Goal: Communication & Community: Answer question/provide support

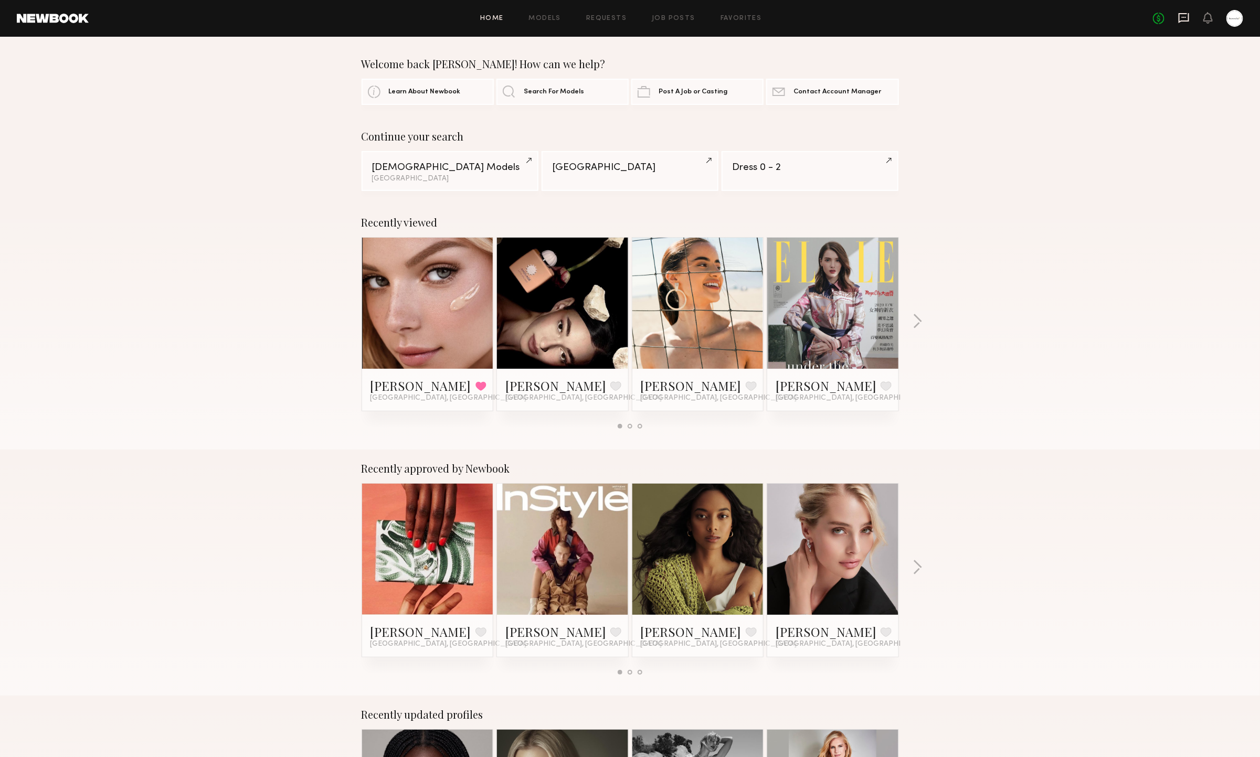
click at [984, 17] on icon at bounding box center [1184, 17] width 4 height 1
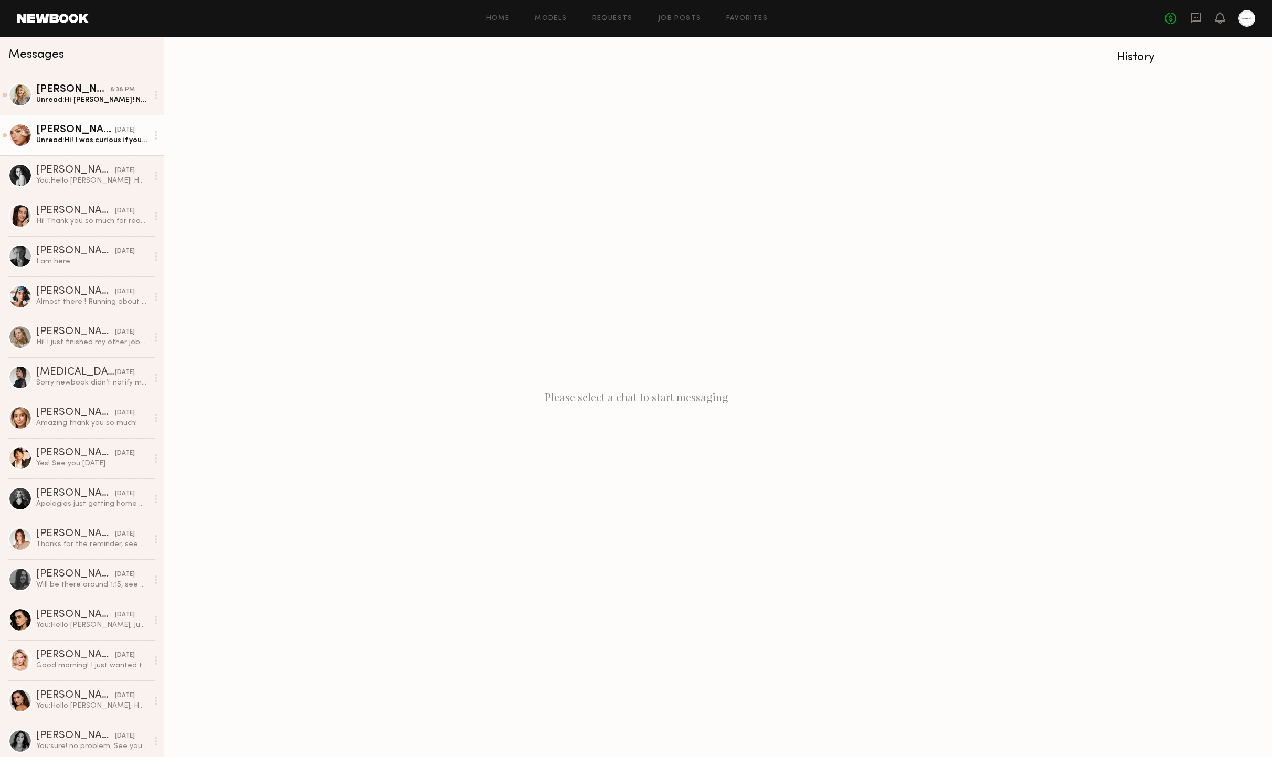
click at [91, 142] on div "Unread: Hi! I was curious if you have any updates" at bounding box center [92, 140] width 112 height 10
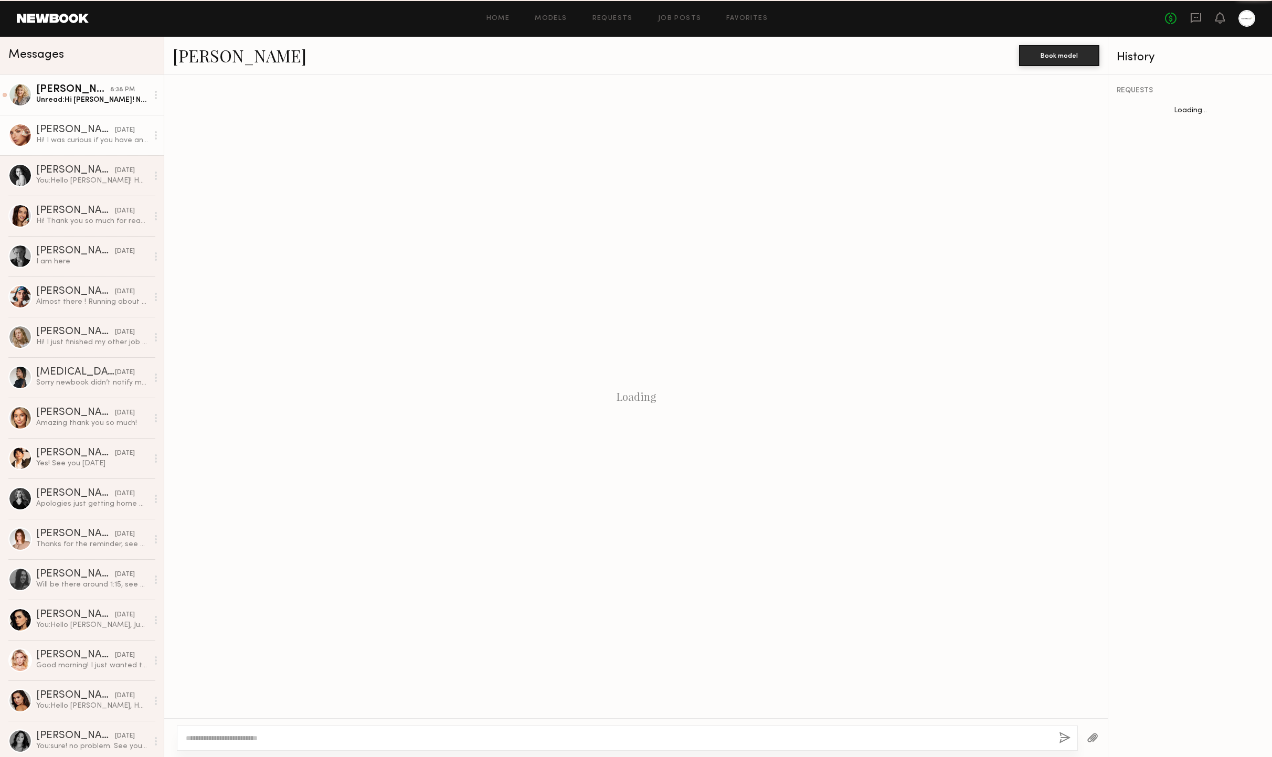
scroll to position [379, 0]
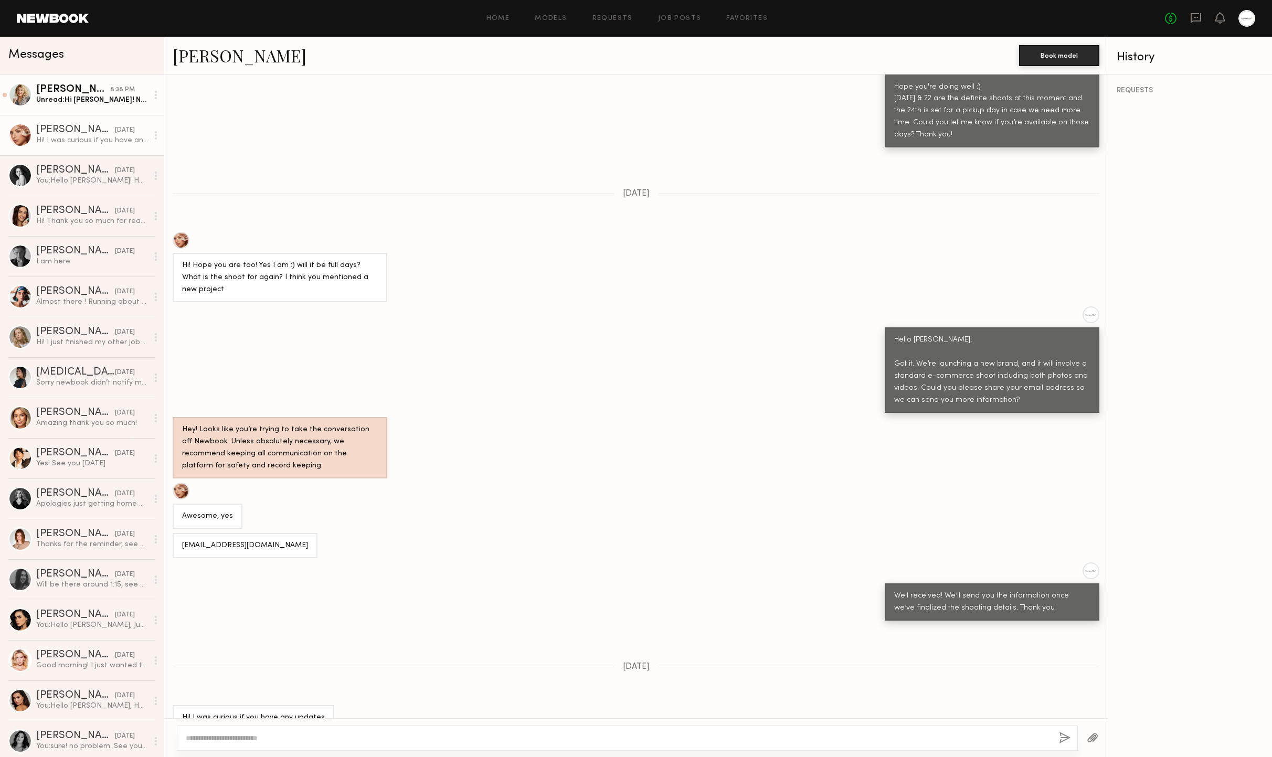
click at [91, 101] on div "Unread: Hi [PERSON_NAME]! Not sure how I missed this. I just found it going thr…" at bounding box center [92, 100] width 112 height 10
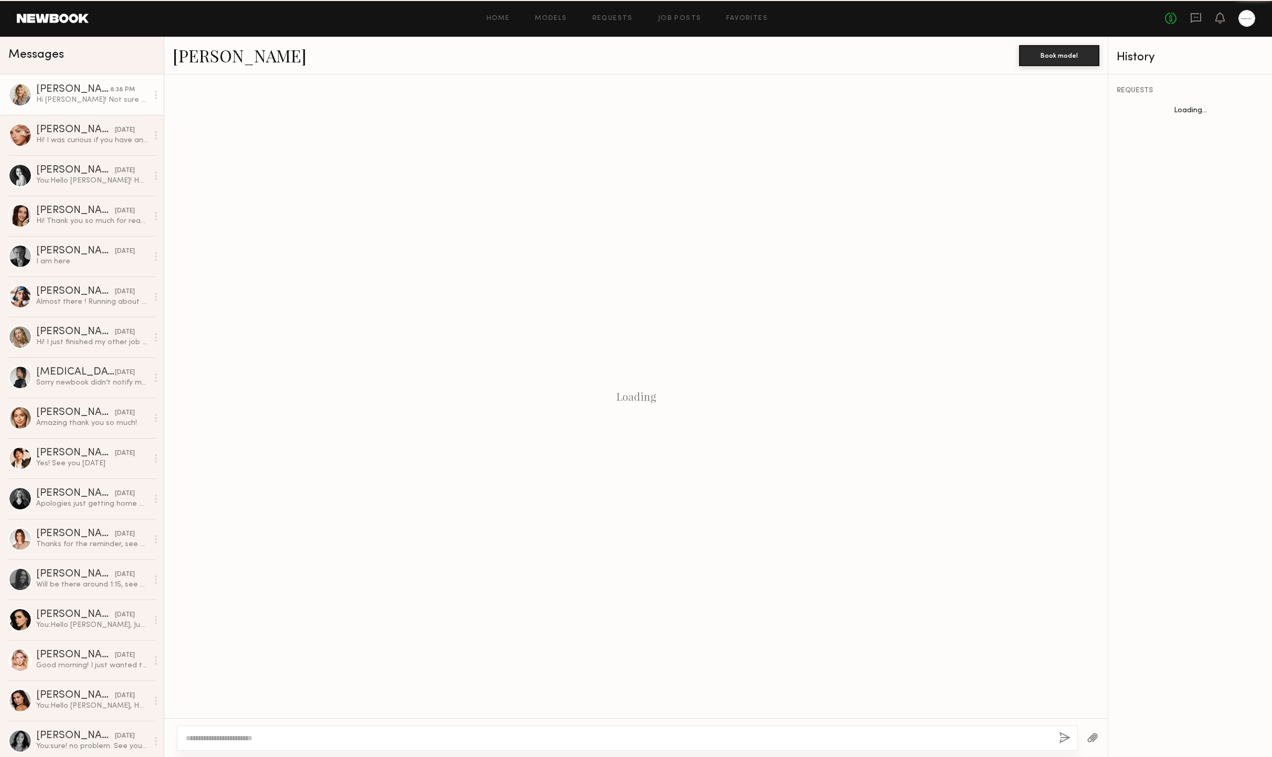
scroll to position [302, 0]
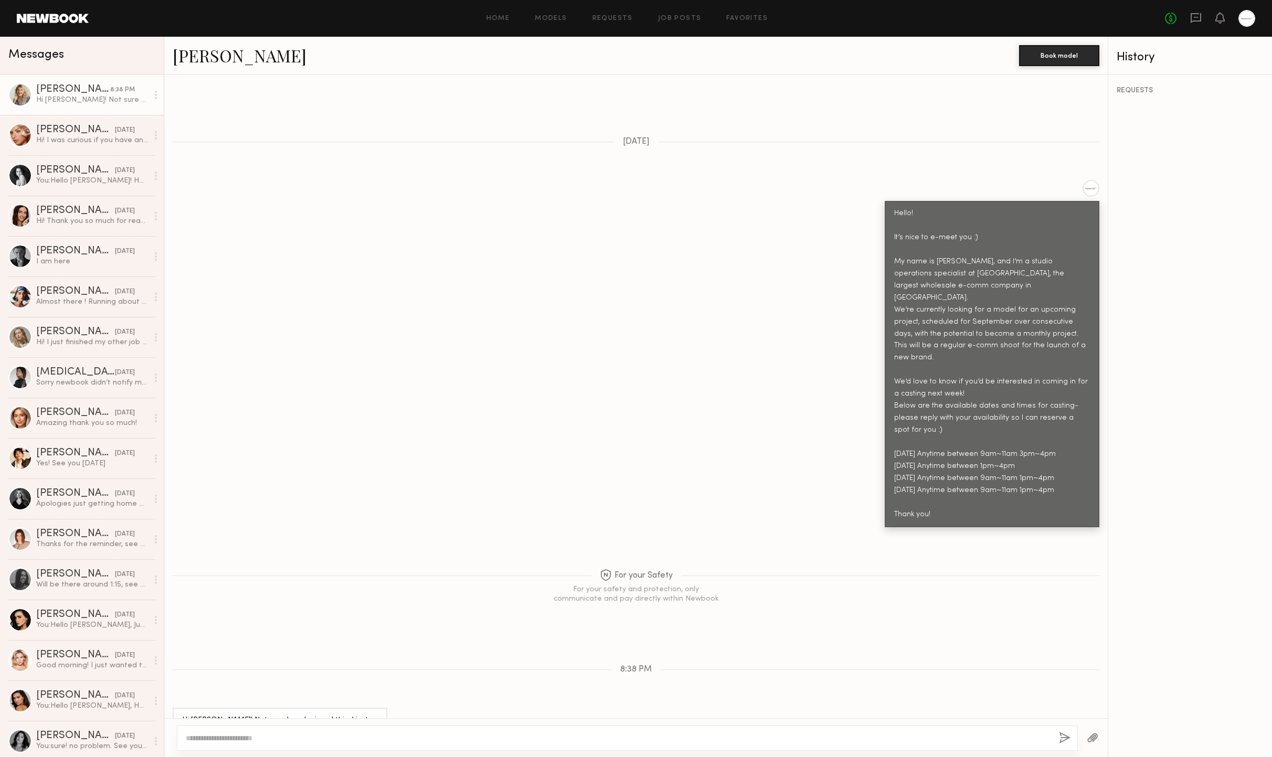
click at [513, 263] on div "Hello! It’s nice to e-meet you :) My name is [PERSON_NAME], and I’m a studio op…" at bounding box center [635, 353] width 943 height 347
